Goal: Information Seeking & Learning: Learn about a topic

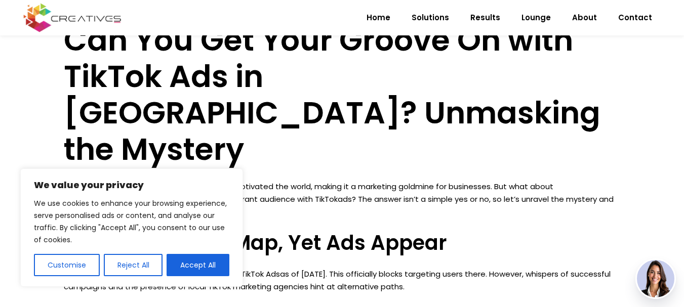
scroll to position [641, 0]
click at [195, 269] on button "Accept All" at bounding box center [197, 265] width 63 height 22
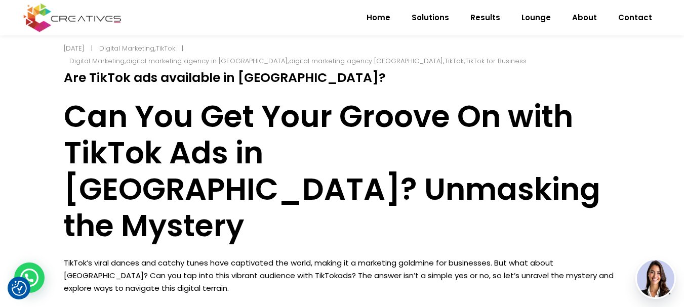
scroll to position [671, 0]
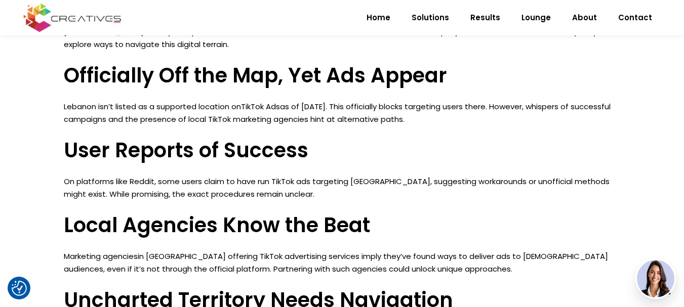
scroll to position [757, 0]
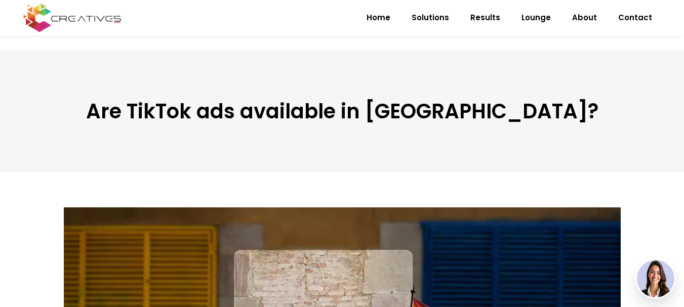
scroll to position [707, 0]
